Goal: Task Accomplishment & Management: Use online tool/utility

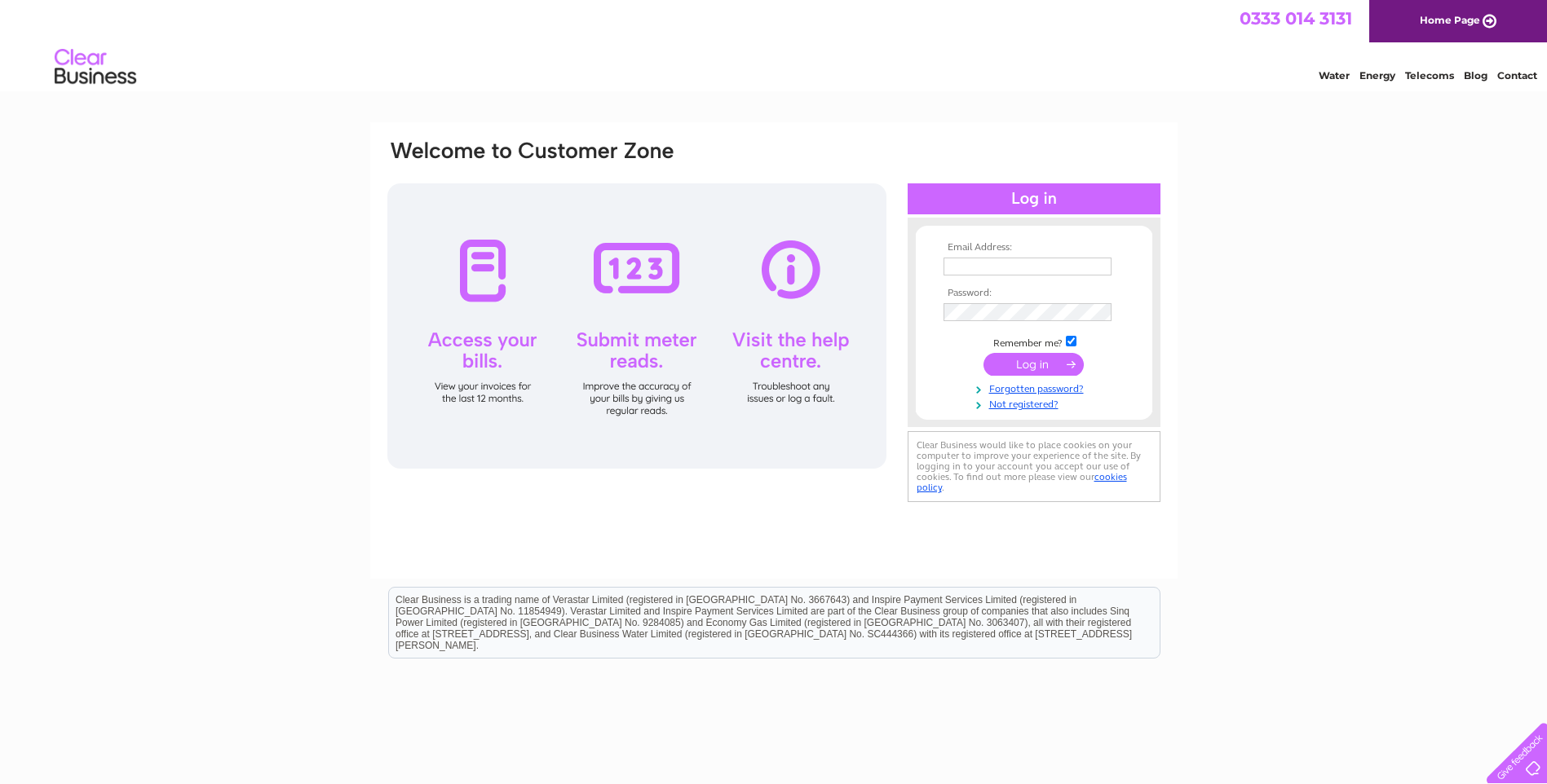
type input "debbie@heatherbie.com"
click at [1026, 367] on input "submit" at bounding box center [1034, 364] width 100 height 23
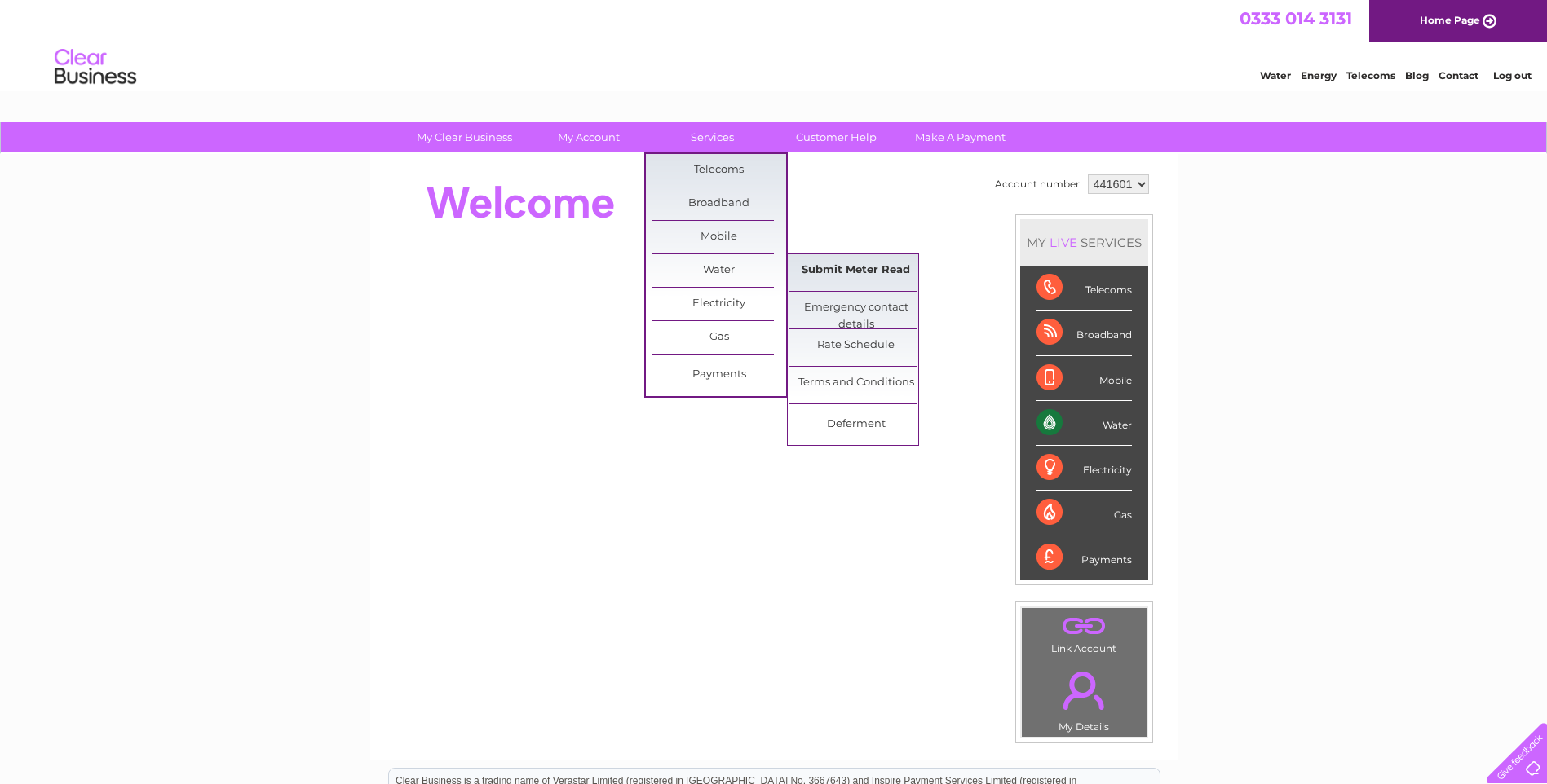
click at [834, 270] on link "Submit Meter Read" at bounding box center [855, 271] width 135 height 33
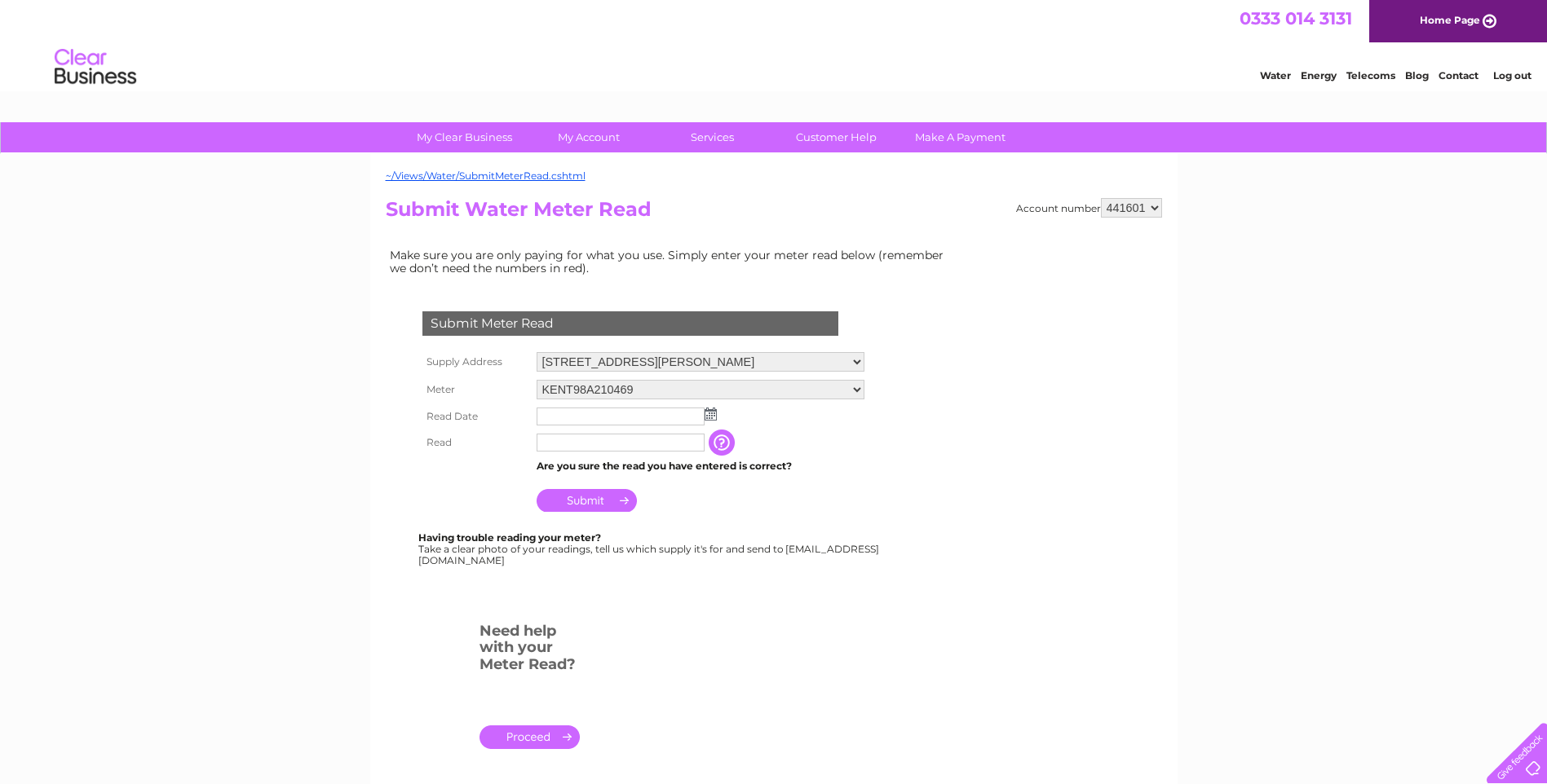
click at [709, 412] on img at bounding box center [710, 414] width 12 height 13
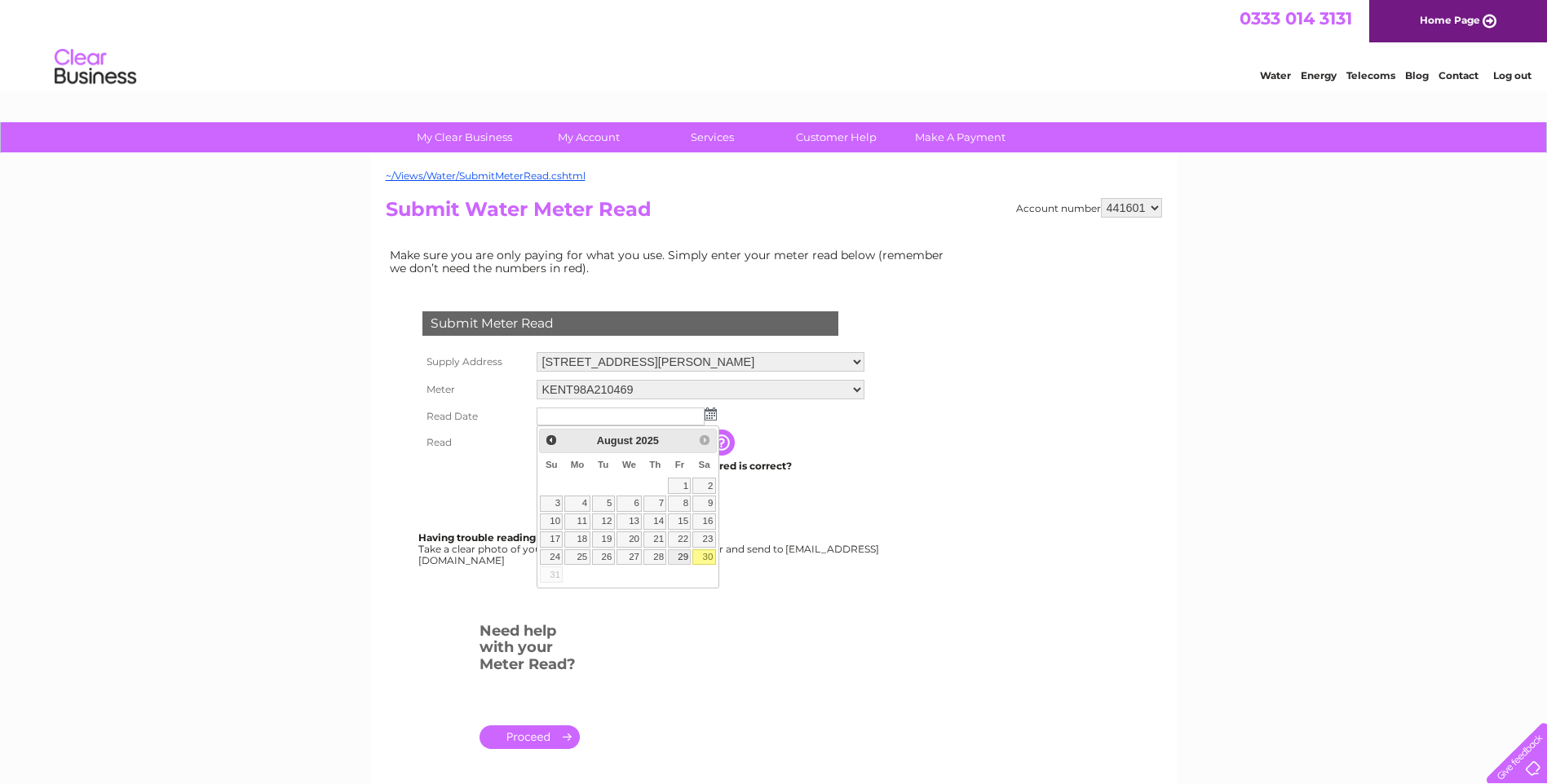
click at [680, 556] on link "29" at bounding box center [679, 558] width 23 height 16
type input "2025/08/29"
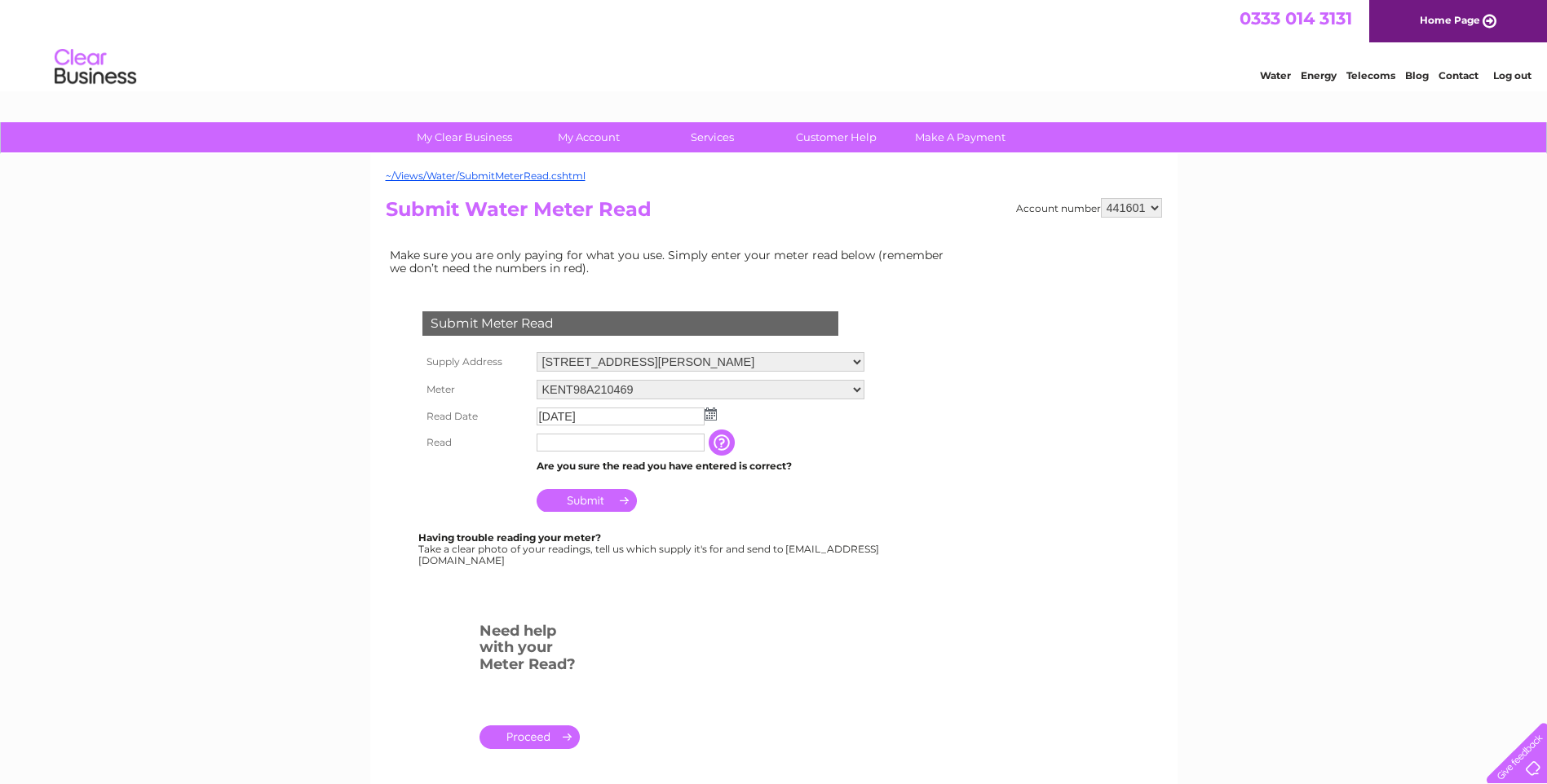
click at [629, 445] on input "text" at bounding box center [621, 443] width 168 height 18
type input "0463"
click at [581, 504] on input "Submit" at bounding box center [587, 500] width 100 height 23
